Goal: Task Accomplishment & Management: Complete application form

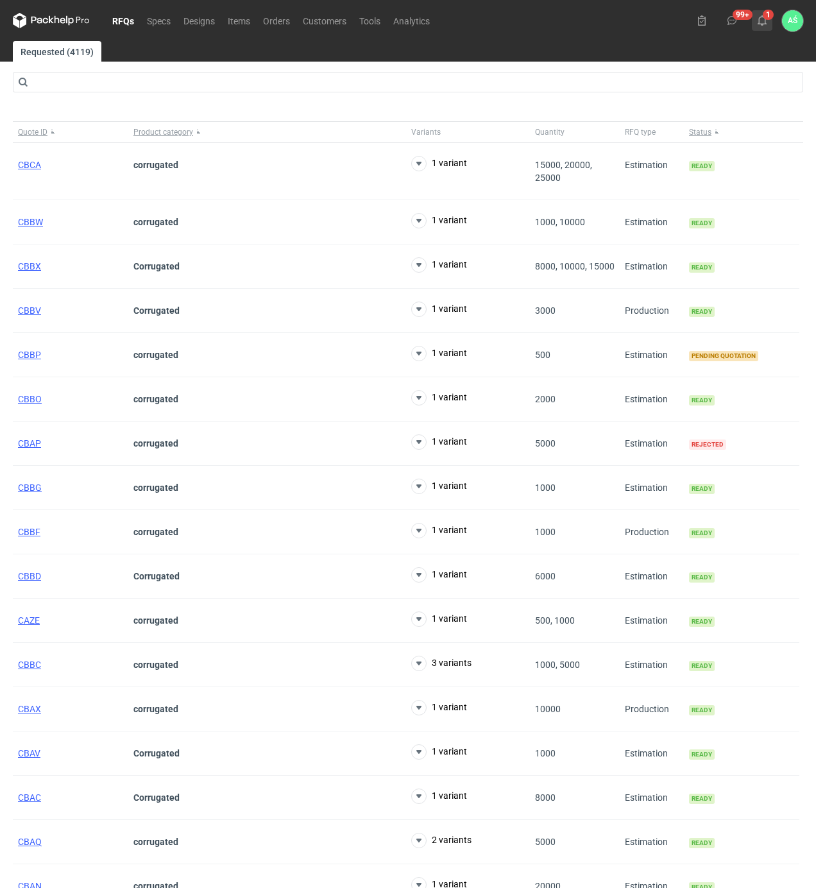
click at [760, 21] on icon at bounding box center [762, 20] width 10 height 10
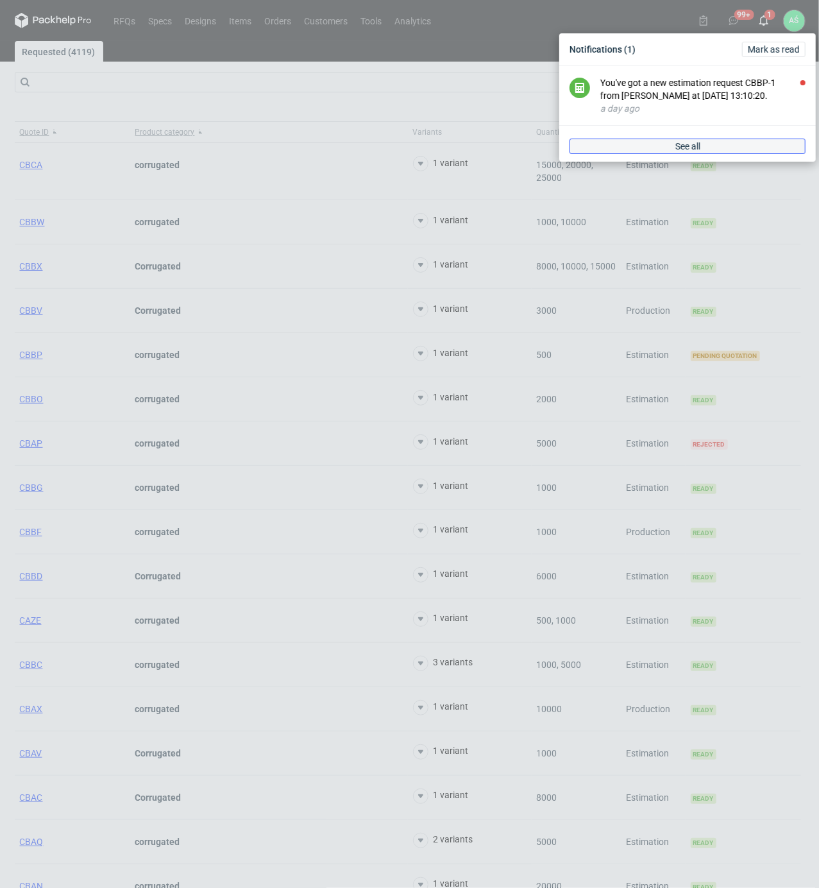
click at [702, 147] on link "See all" at bounding box center [688, 146] width 236 height 15
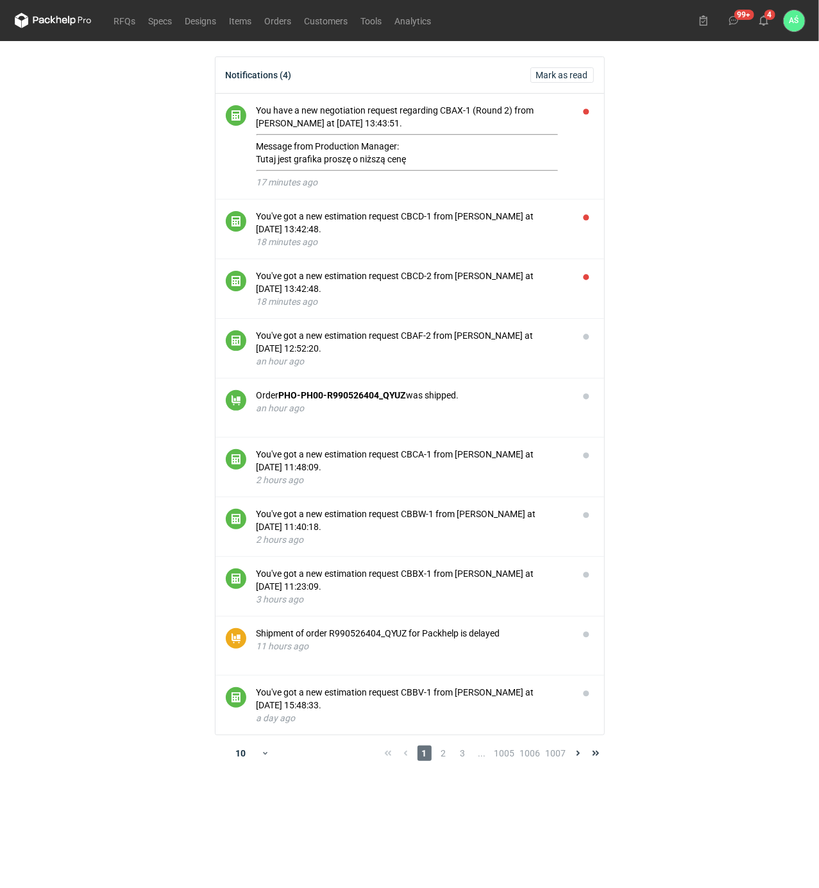
click at [675, 283] on main "Notifications (4) [PERSON_NAME] as read You have a new negotiation request rega…" at bounding box center [410, 464] width 801 height 847
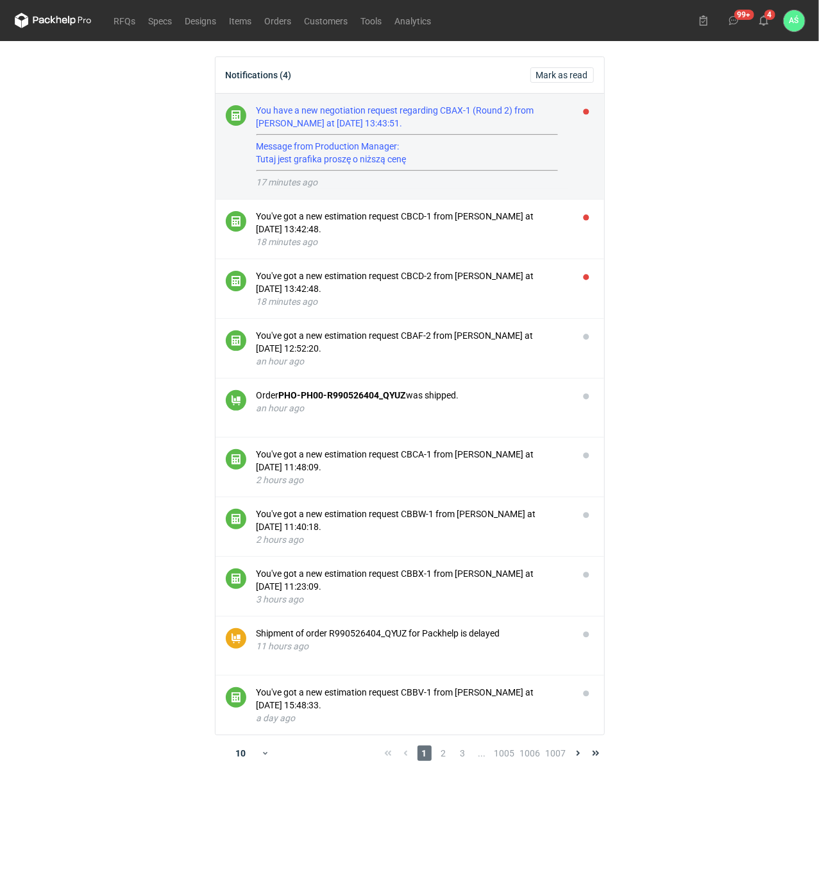
click at [376, 164] on div "You have a new negotiation request regarding CBAX-1 (Round 2) from [PERSON_NAME…" at bounding box center [413, 137] width 312 height 67
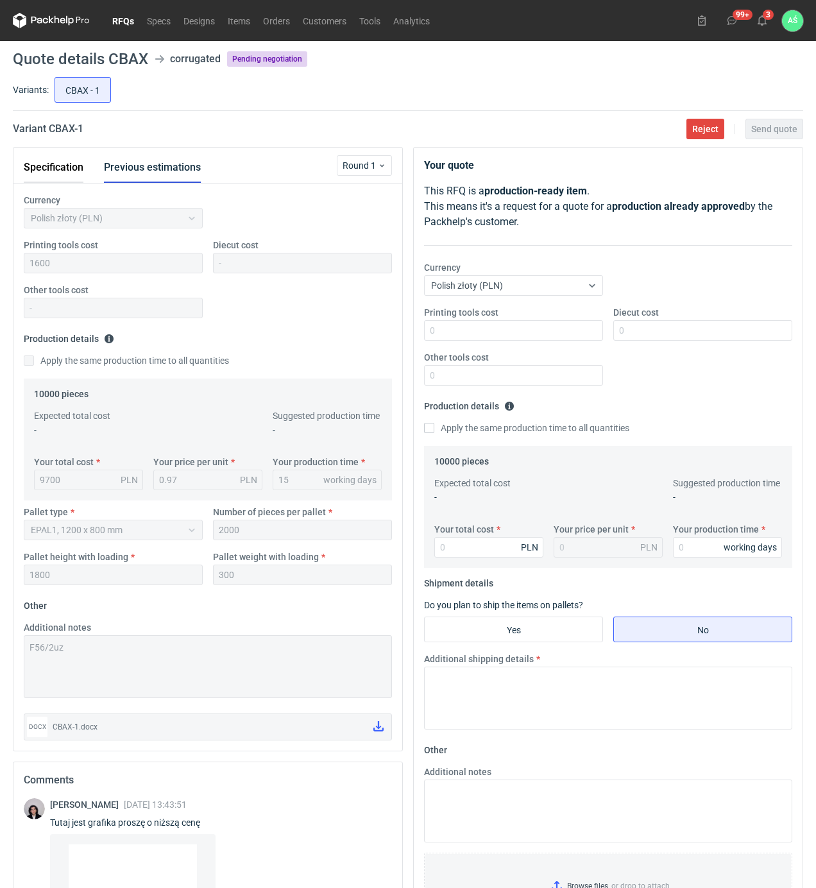
click at [60, 172] on button "Specification" at bounding box center [54, 167] width 60 height 31
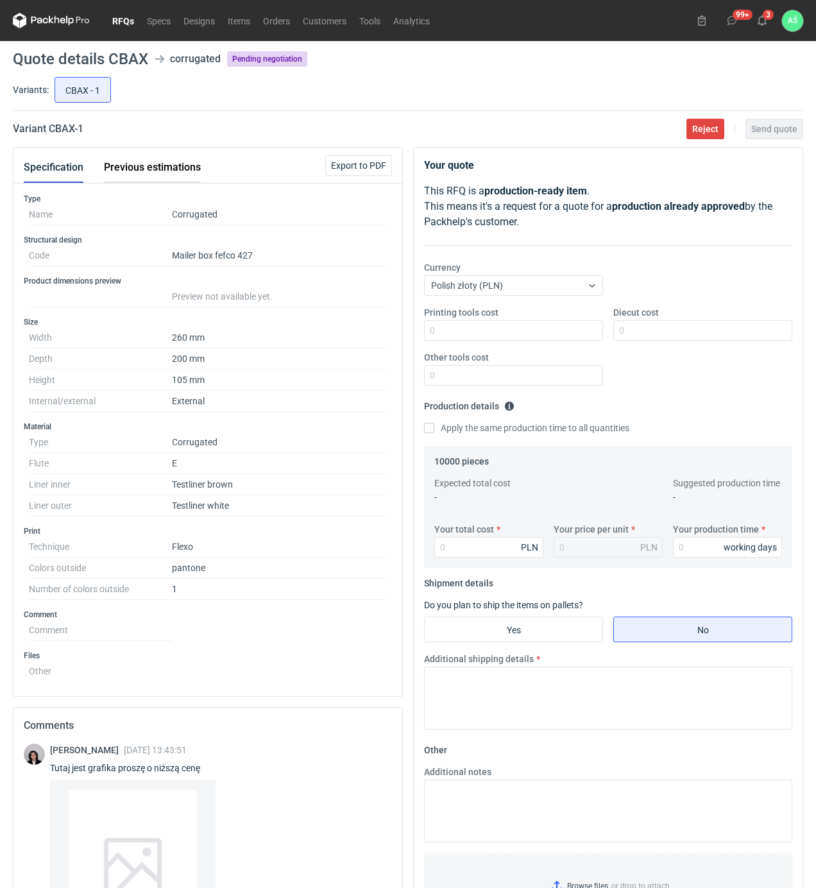
click at [142, 171] on button "Previous estimations" at bounding box center [152, 167] width 97 height 31
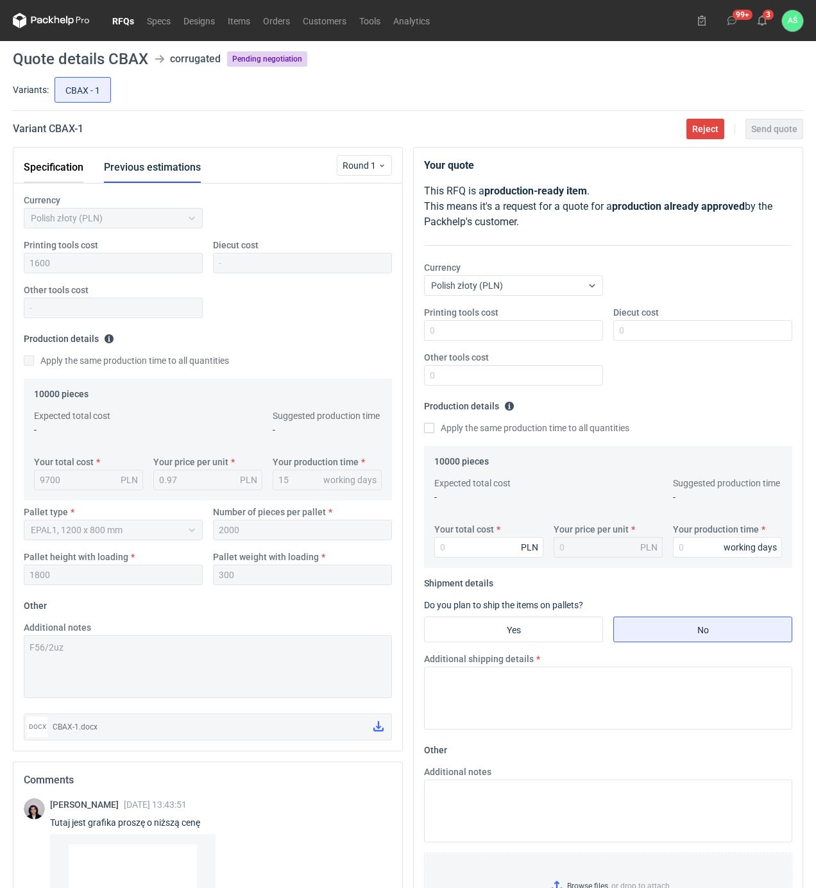
click at [51, 167] on button "Specification" at bounding box center [54, 167] width 60 height 31
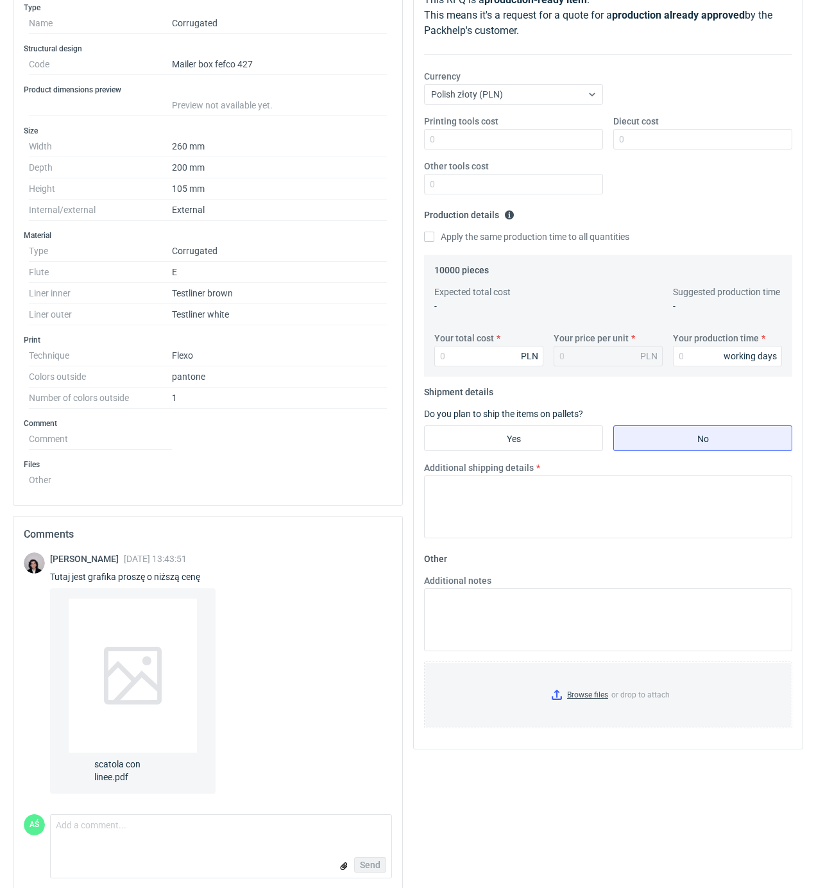
scroll to position [208, 0]
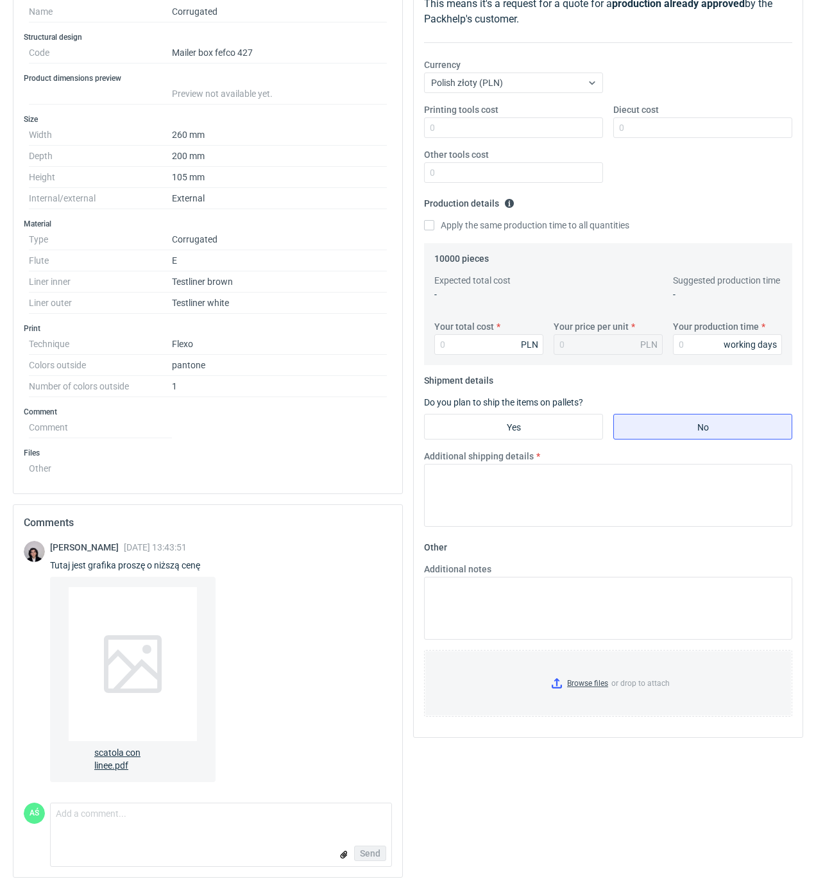
click at [110, 752] on span "scatola con linee.pdf" at bounding box center [132, 756] width 77 height 31
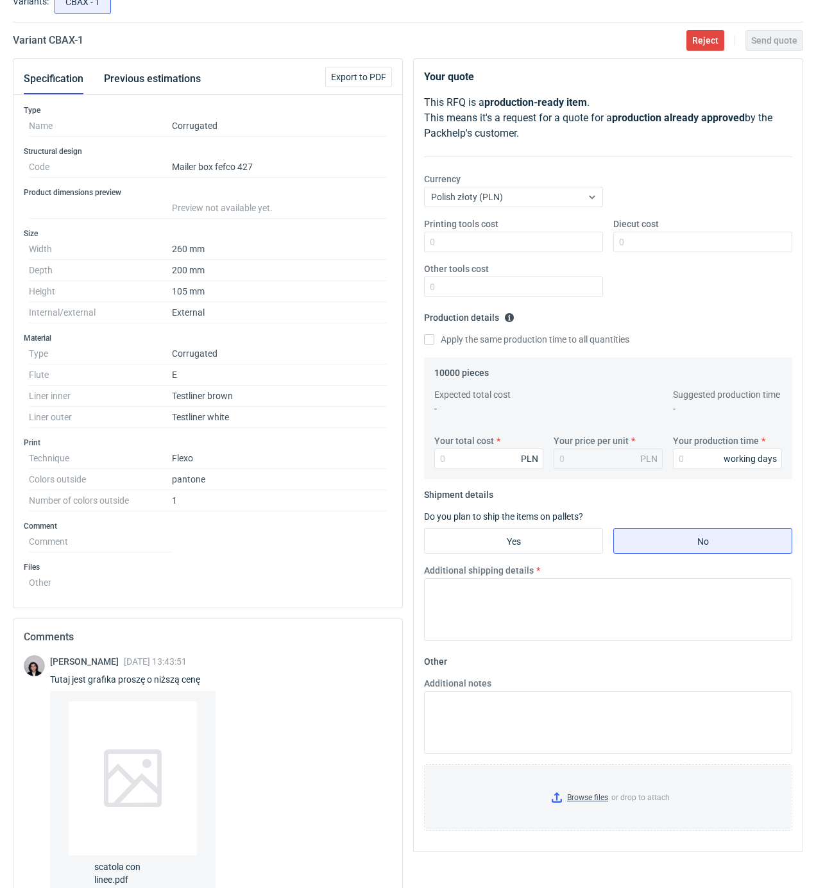
scroll to position [0, 0]
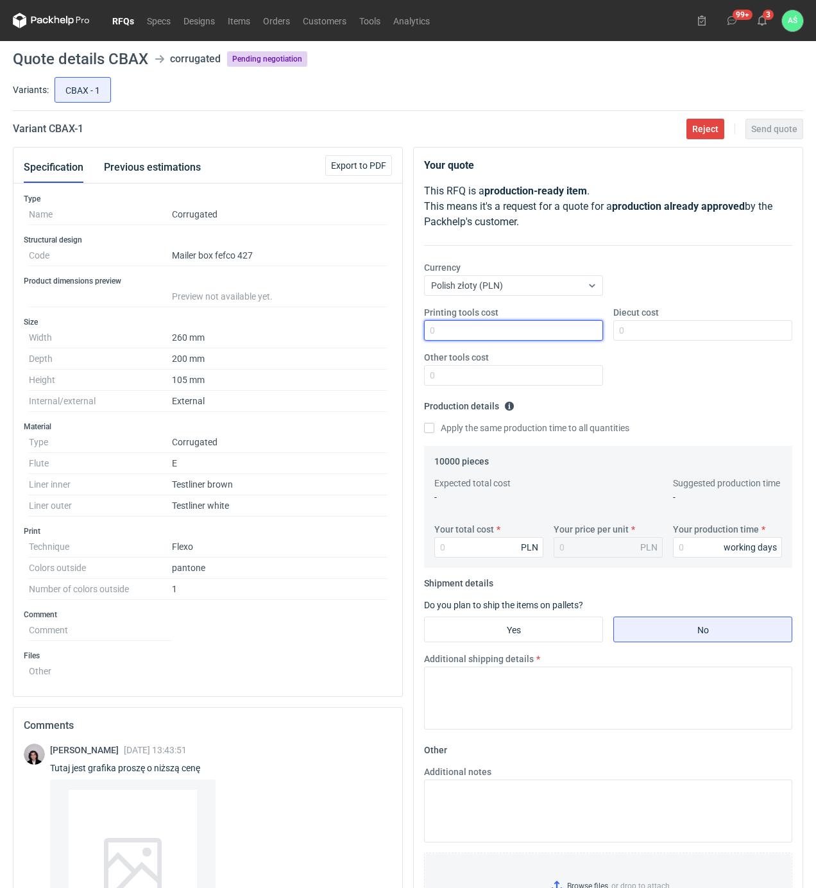
click at [568, 332] on input "Printing tools cost" at bounding box center [513, 330] width 179 height 21
type input "1400"
click at [158, 174] on button "Previous estimations" at bounding box center [152, 167] width 97 height 31
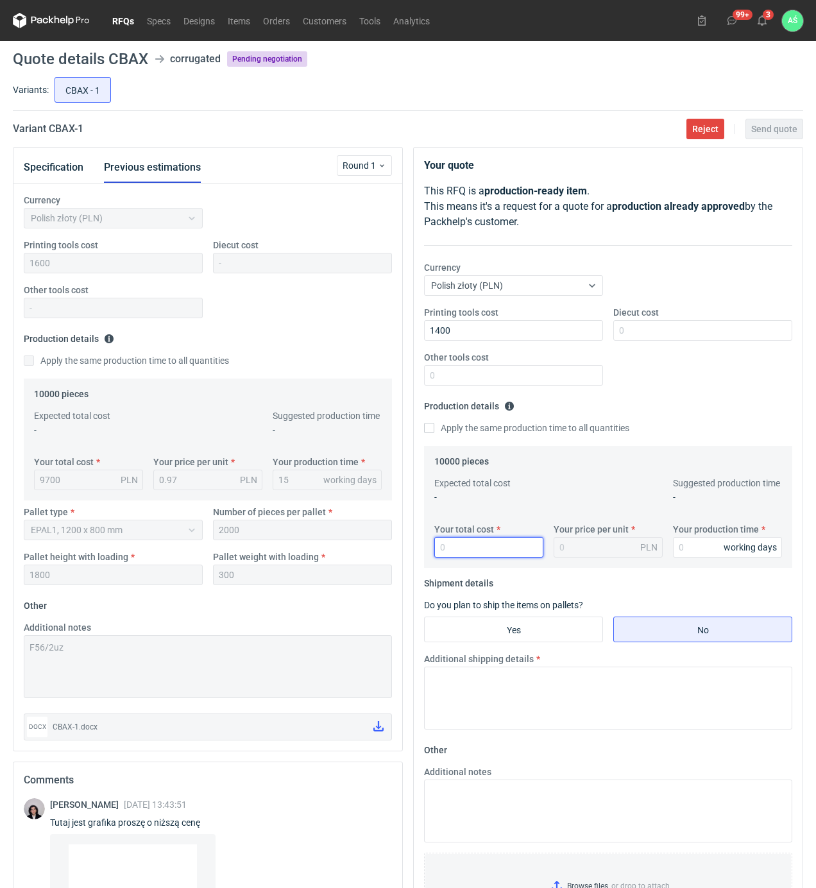
click at [471, 552] on input "Your total cost" at bounding box center [488, 547] width 109 height 21
type input "9400"
type input "0.94"
type input "15"
click at [486, 631] on input "Yes" at bounding box center [514, 629] width 178 height 24
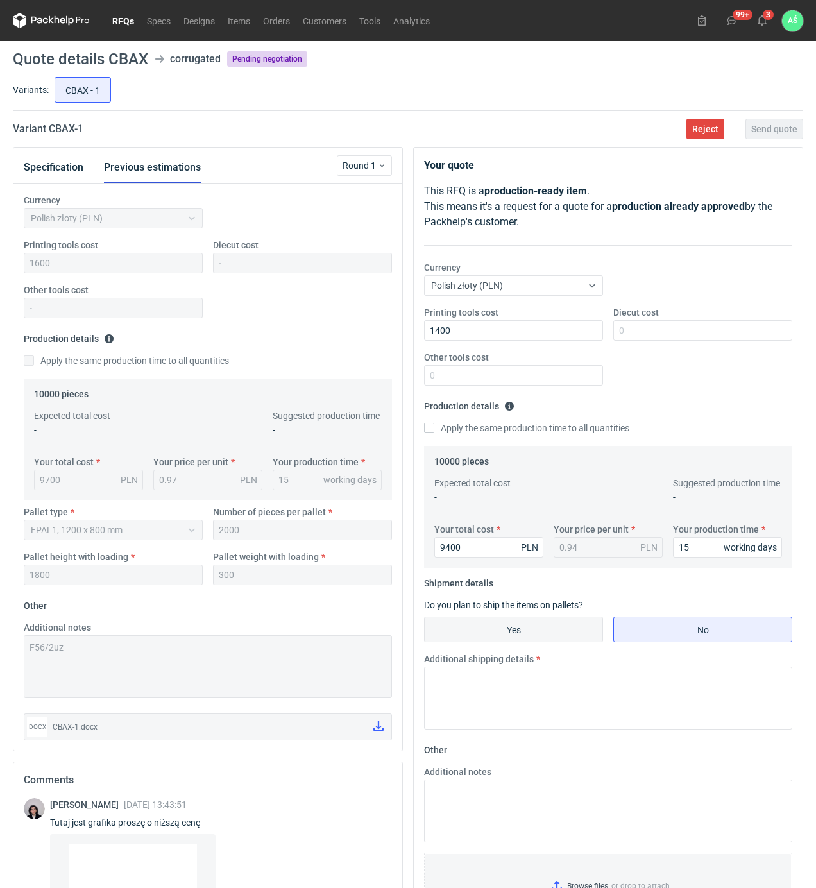
radio input "true"
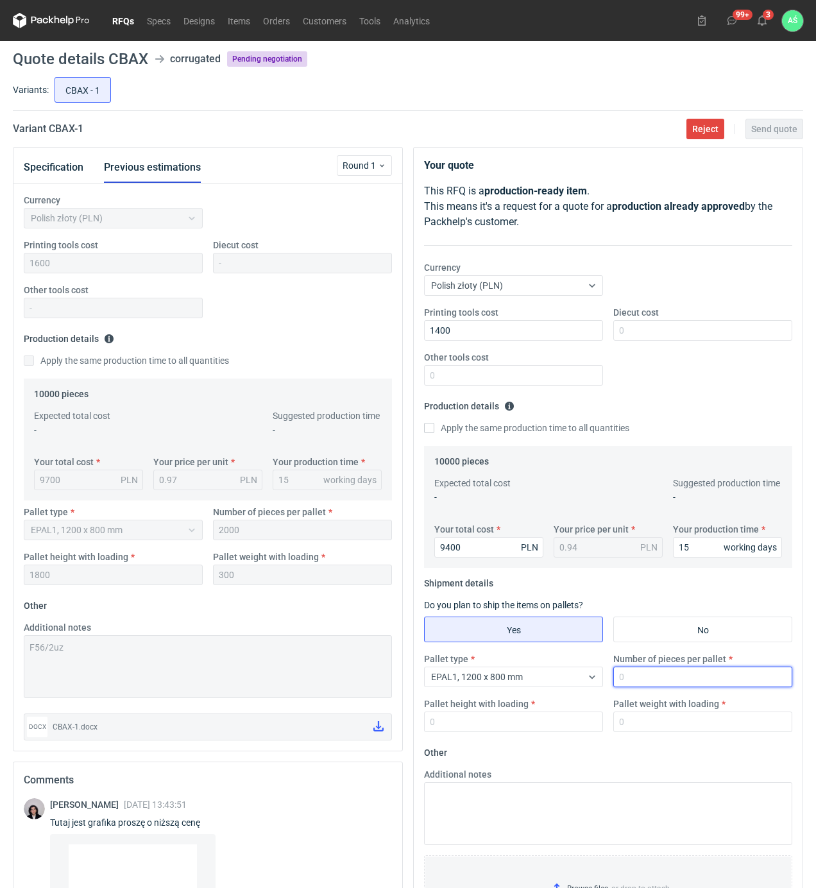
click at [665, 677] on input "Number of pieces per pallet" at bounding box center [702, 677] width 179 height 21
type input "2000"
type input "1800"
type input "300"
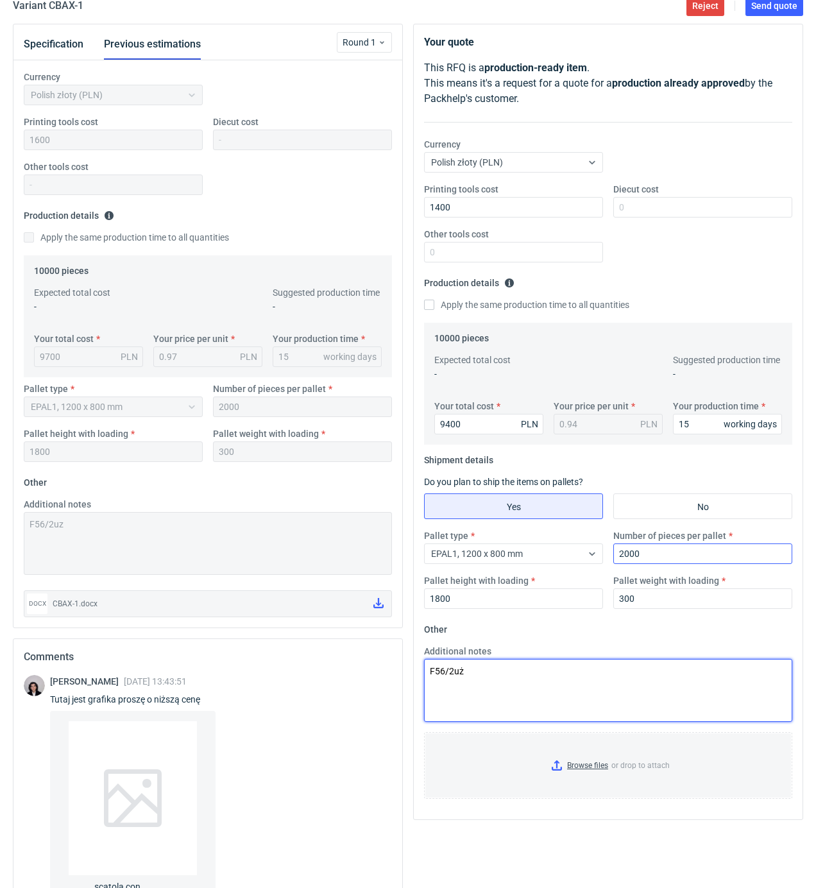
scroll to position [257, 0]
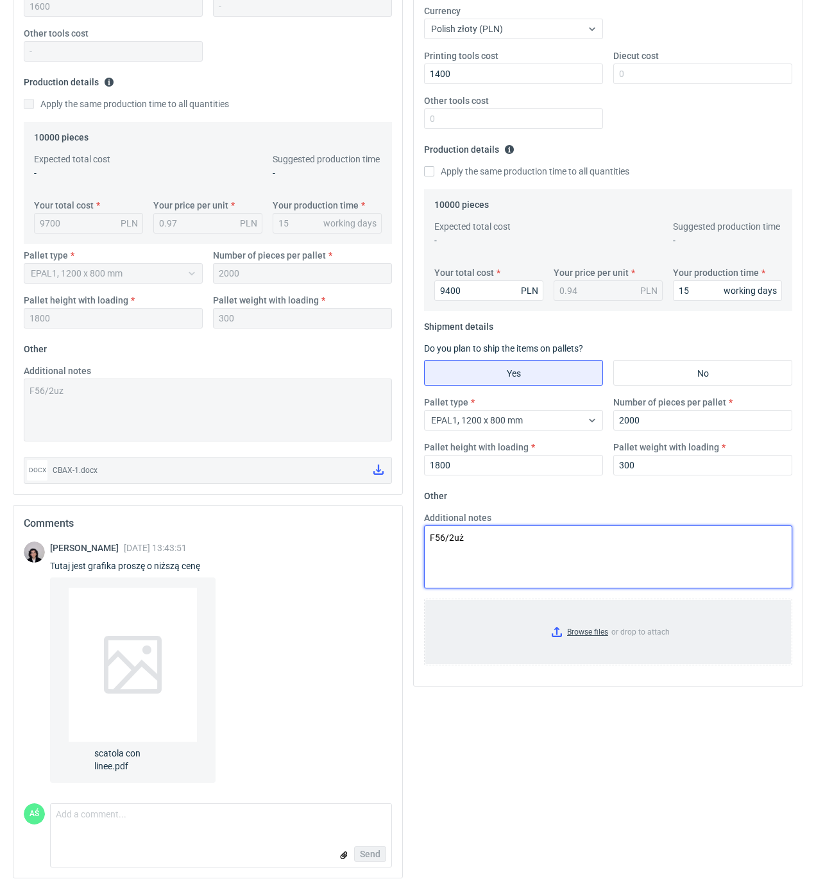
type textarea "F56/2uż"
click at [597, 627] on input "Browse files or drop to attach" at bounding box center [608, 632] width 366 height 64
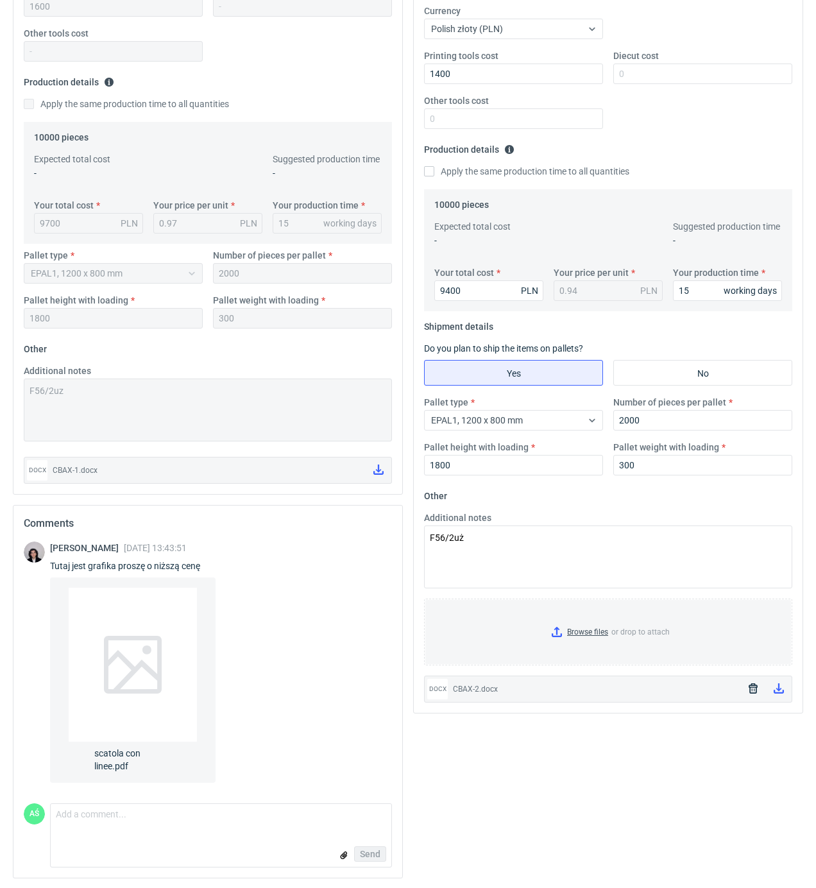
scroll to position [0, 0]
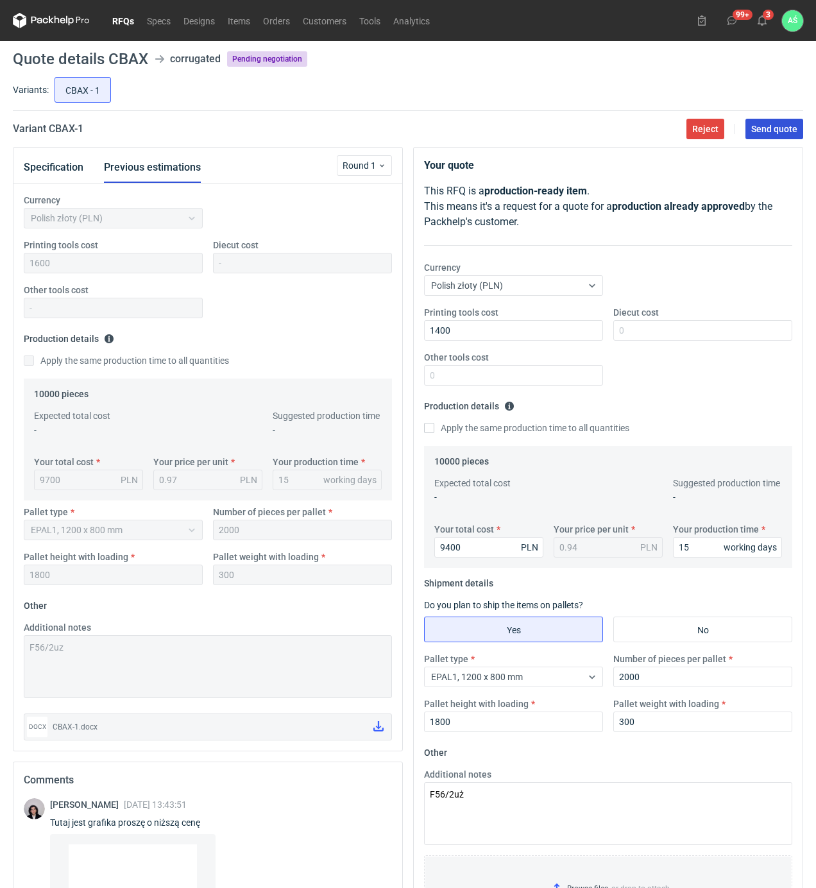
click at [760, 129] on span "Send quote" at bounding box center [774, 128] width 46 height 9
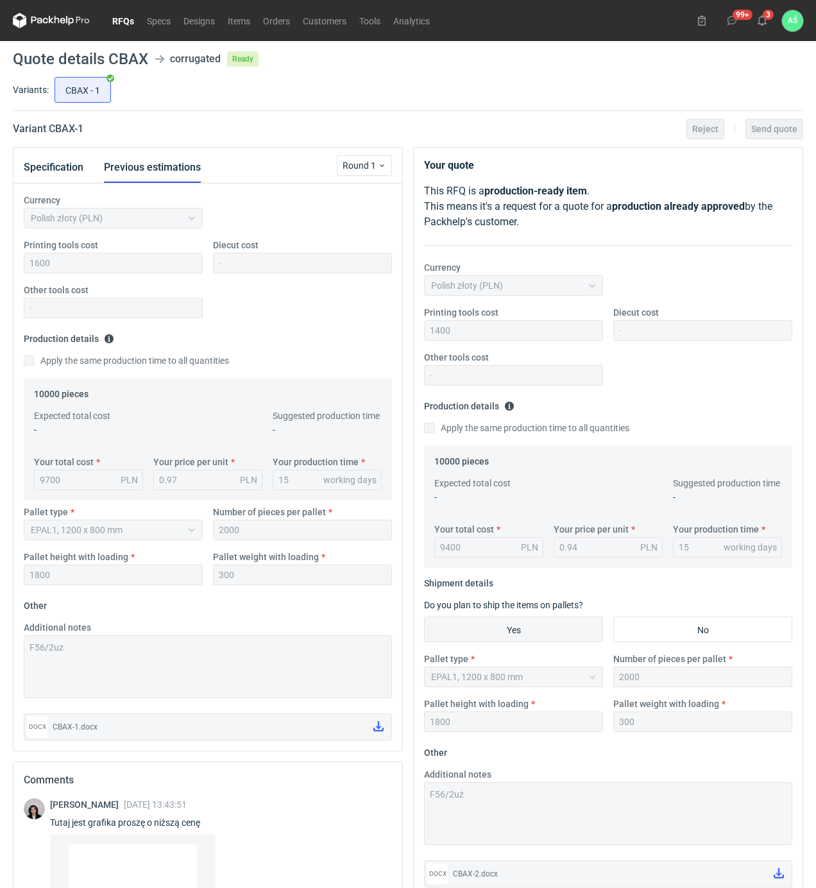
click at [226, 108] on div "Variants: CBAX - 1" at bounding box center [408, 92] width 790 height 37
click at [119, 21] on link "RFQs" at bounding box center [123, 20] width 35 height 15
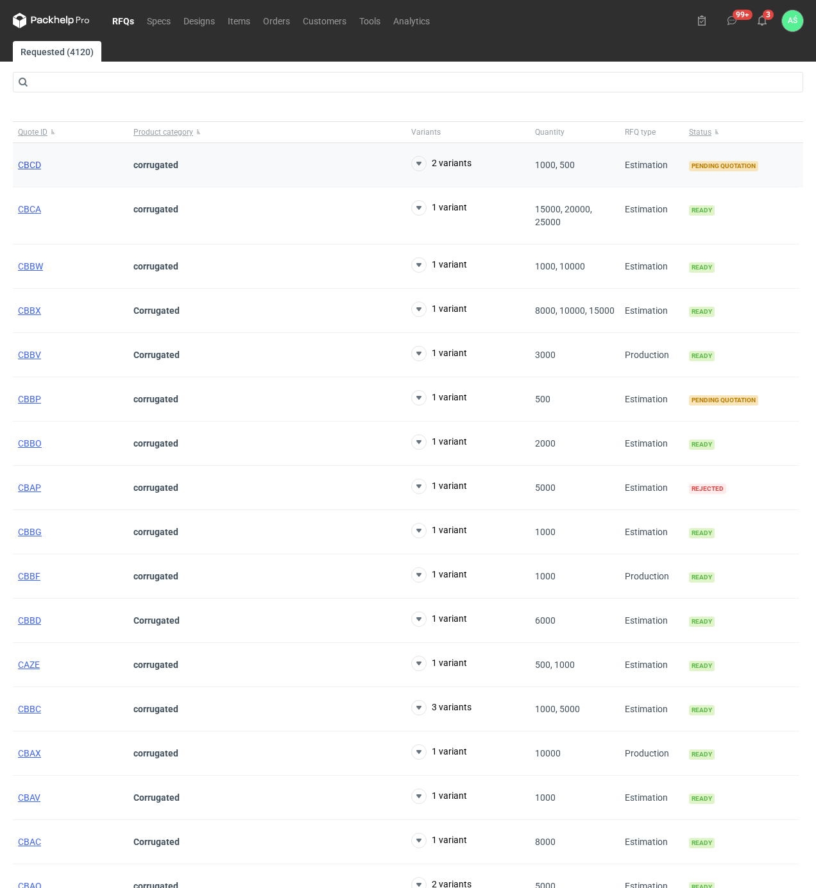
click at [31, 164] on span "CBCD" at bounding box center [29, 165] width 23 height 10
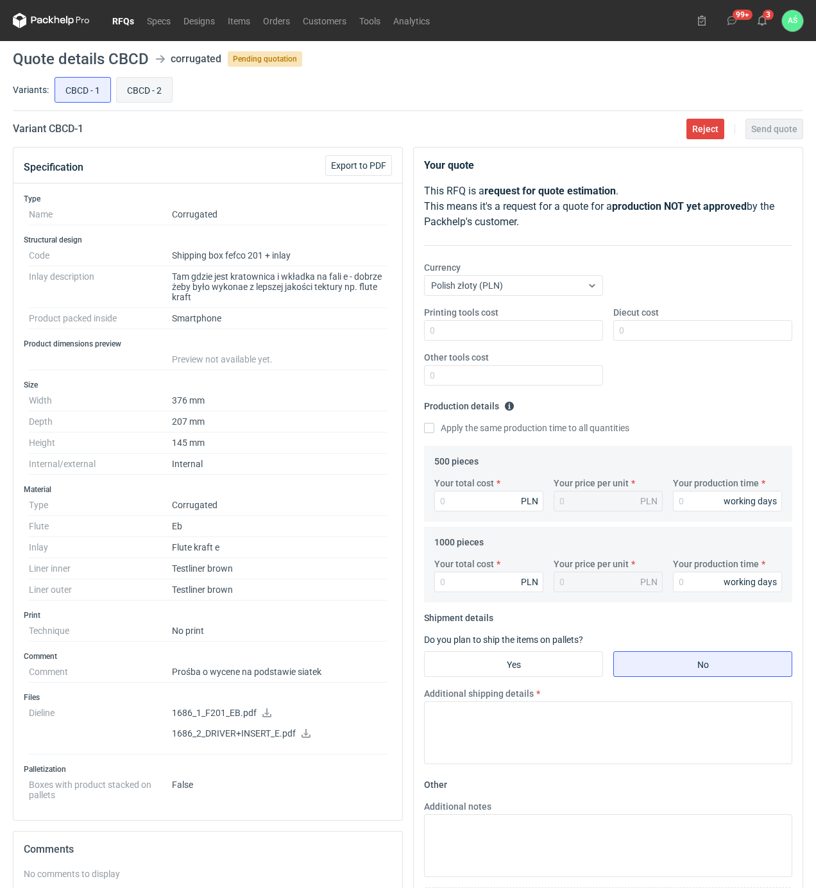
click at [132, 95] on input "CBCD - 2" at bounding box center [144, 90] width 55 height 24
radio input "true"
click at [80, 80] on input "CBCD - 1" at bounding box center [82, 90] width 55 height 24
radio input "true"
click at [160, 76] on div "CBCD - 1 CBCD - 2" at bounding box center [427, 89] width 751 height 31
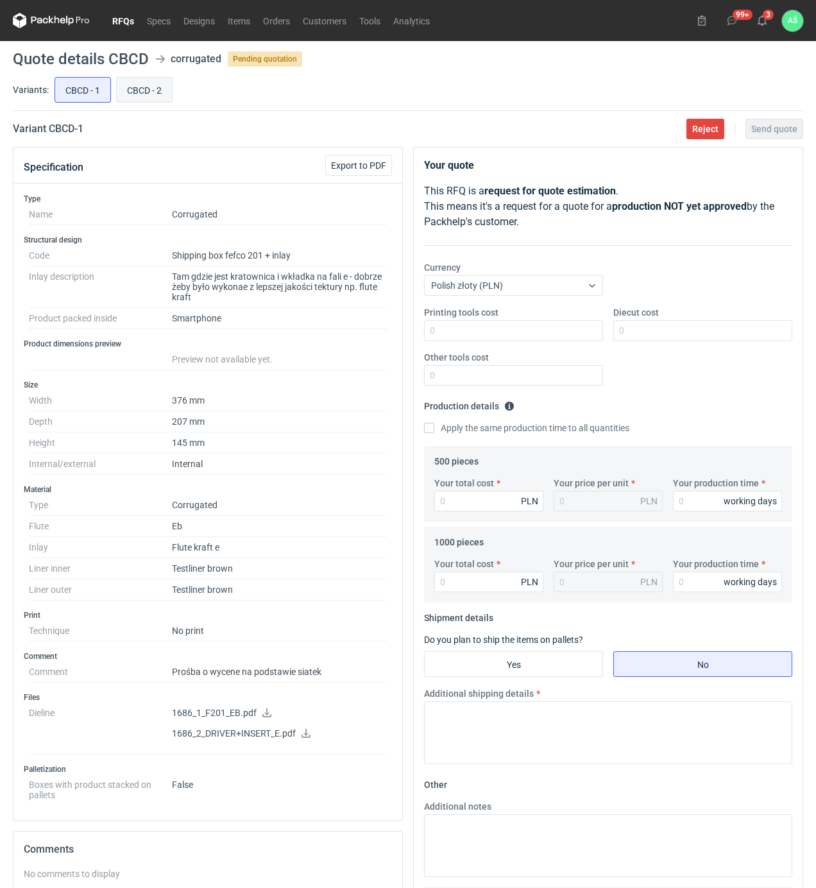
click at [142, 85] on input "CBCD - 2" at bounding box center [144, 90] width 55 height 24
radio input "true"
click at [52, 78] on div "CBCD - 1 CBCD - 2" at bounding box center [427, 89] width 751 height 31
click at [78, 83] on input "CBCD - 1" at bounding box center [82, 90] width 55 height 24
radio input "true"
